Goal: Find contact information: Find contact information

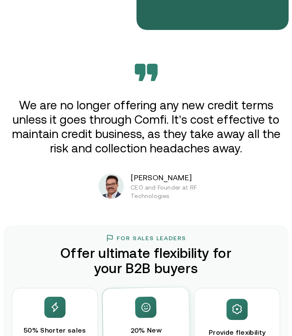
scroll to position [1182, 0]
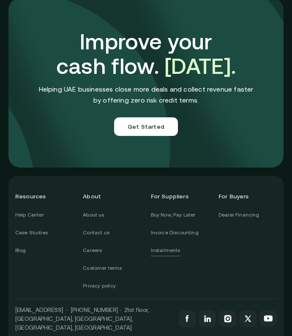
scroll to position [2580, 0]
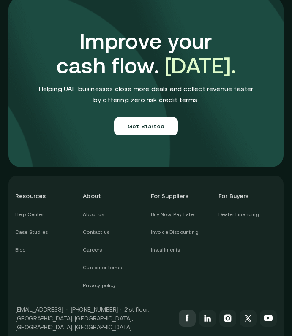
click at [196, 310] on link at bounding box center [187, 318] width 17 height 17
click at [20, 245] on link "Blog" at bounding box center [20, 250] width 11 height 11
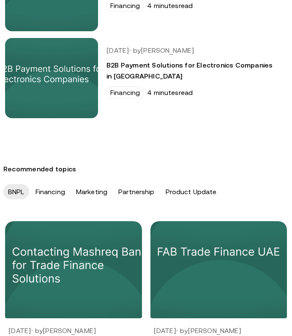
scroll to position [380, 0]
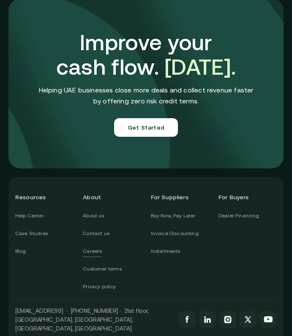
scroll to position [2580, 0]
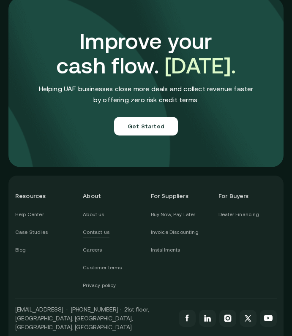
click at [98, 227] on link "Contact us" at bounding box center [96, 232] width 27 height 11
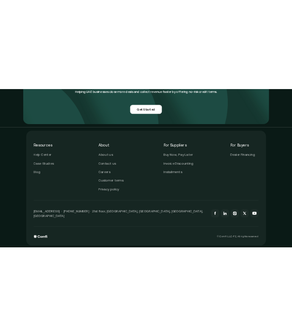
scroll to position [731, 0]
